Goal: Information Seeking & Learning: Learn about a topic

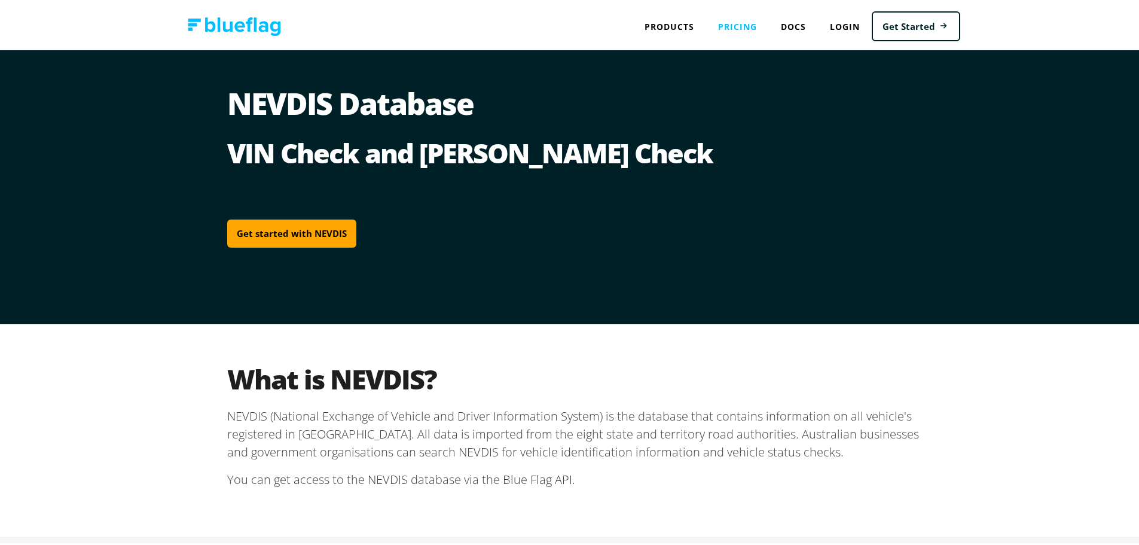
click at [745, 27] on link "Pricing" at bounding box center [737, 24] width 63 height 25
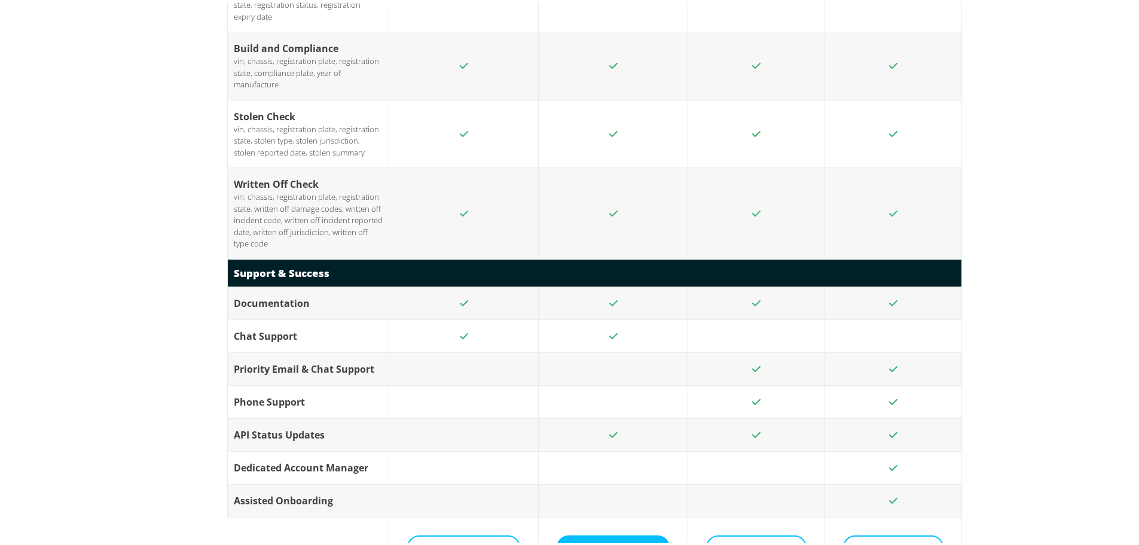
drag, startPoint x: 697, startPoint y: 123, endPoint x: 675, endPoint y: 335, distance: 213.3
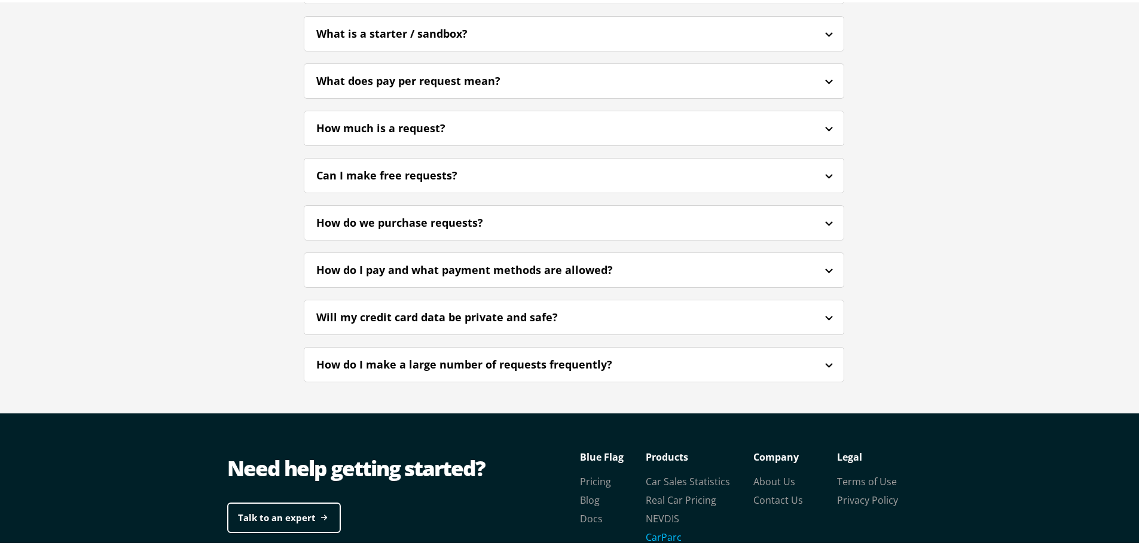
click at [670, 528] on link "CarParc" at bounding box center [664, 534] width 36 height 13
click at [677, 491] on link "Real Car Pricing" at bounding box center [681, 497] width 71 height 13
click at [678, 472] on link "Car Sales Statistics" at bounding box center [688, 478] width 84 height 13
click at [778, 491] on link "Contact Us" at bounding box center [778, 497] width 50 height 13
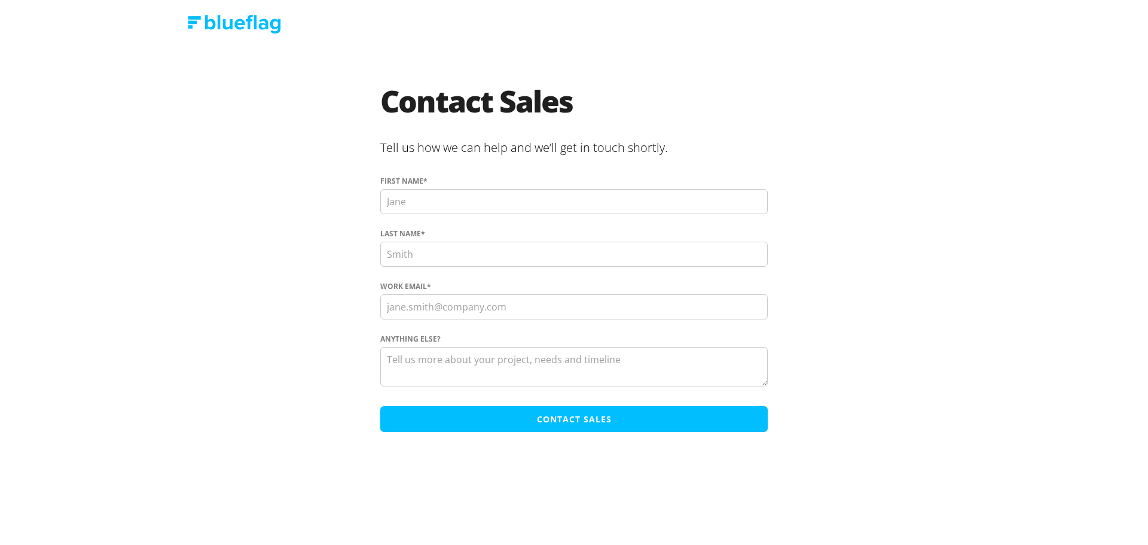
click at [475, 197] on input "First name *" at bounding box center [573, 201] width 387 height 25
type input "o"
type input "C"
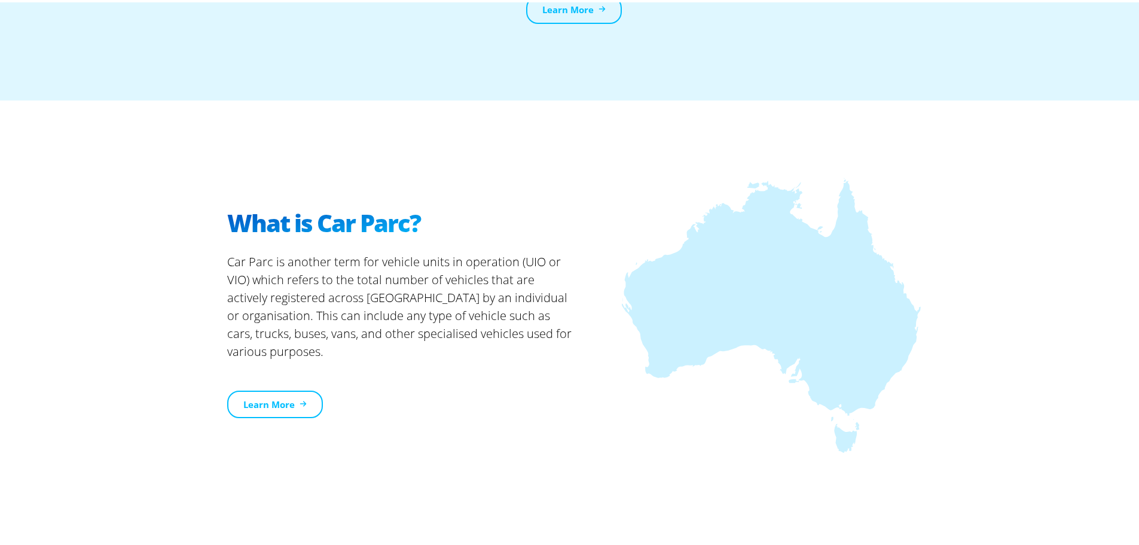
scroll to position [239, 0]
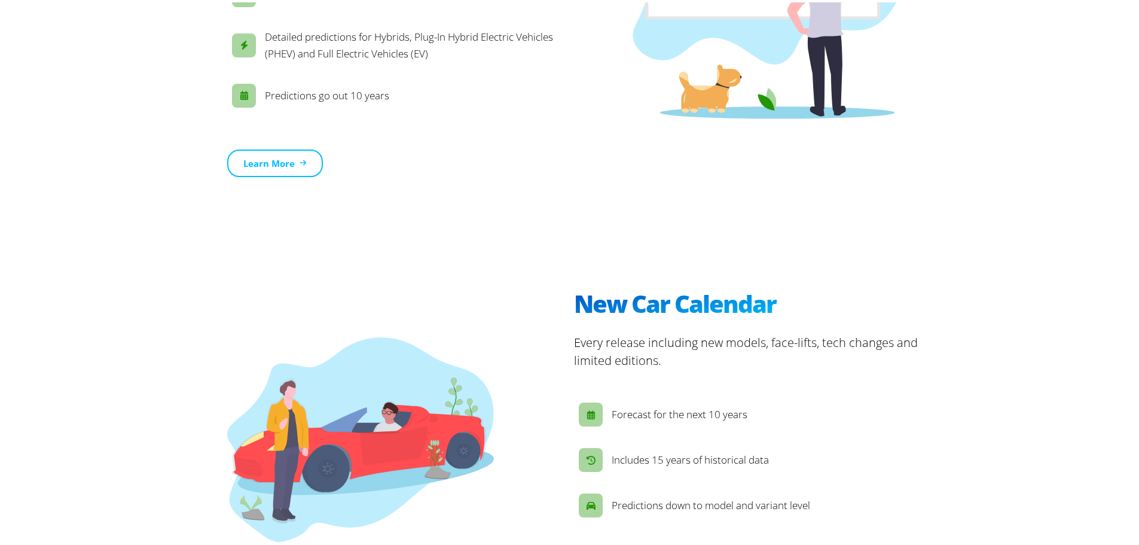
scroll to position [51, 0]
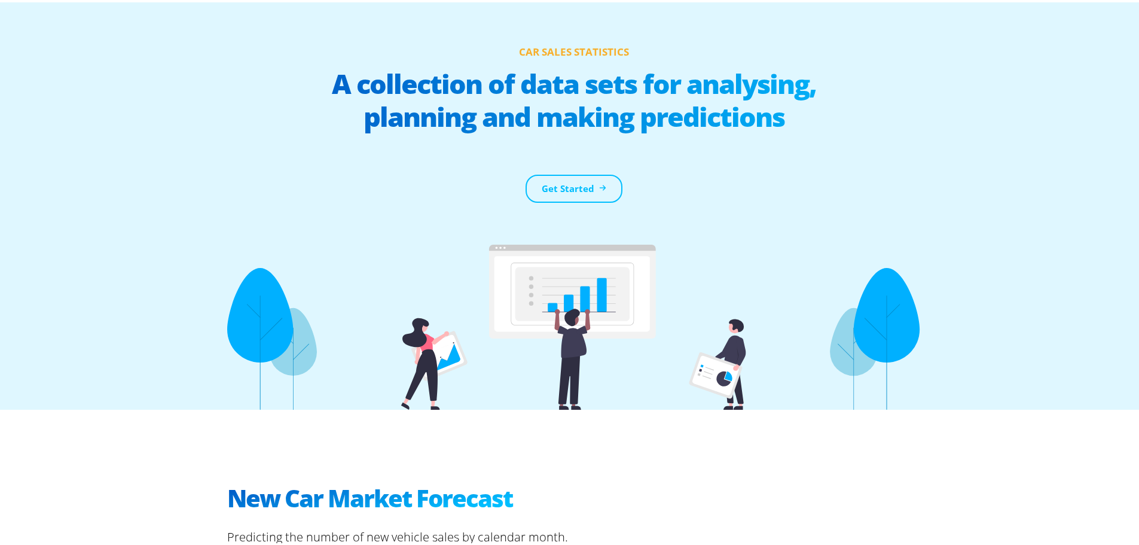
drag, startPoint x: 72, startPoint y: 294, endPoint x: 93, endPoint y: 188, distance: 108.0
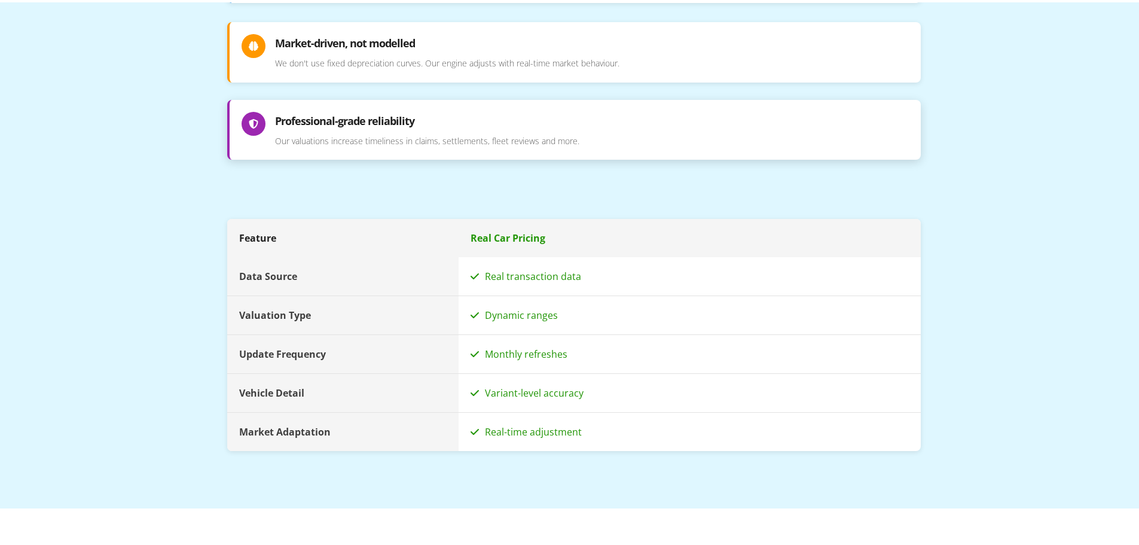
scroll to position [1315, 0]
